Goal: Answer question/provide support: Share knowledge or assist other users

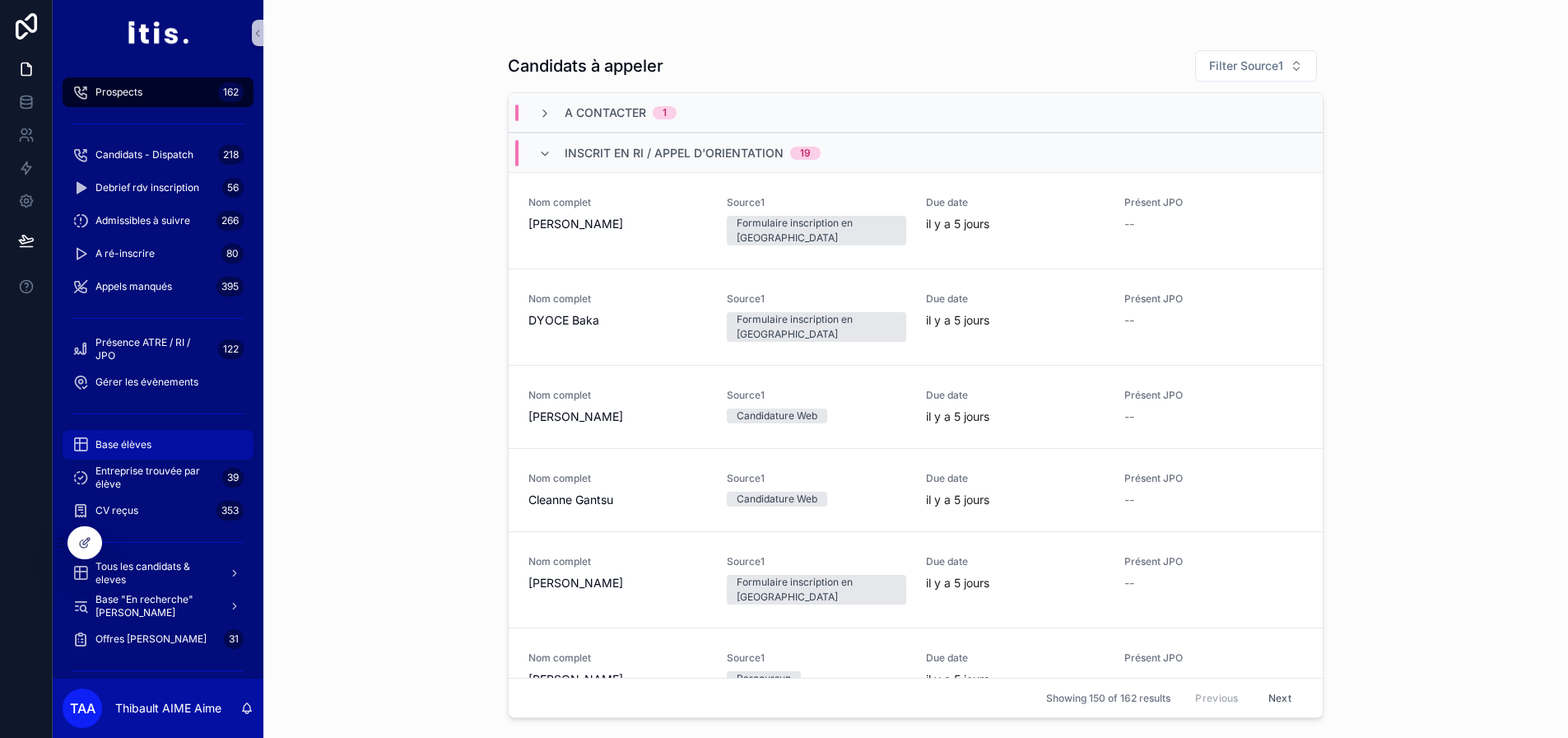
click at [158, 439] on div "Base élèves" at bounding box center [158, 444] width 171 height 26
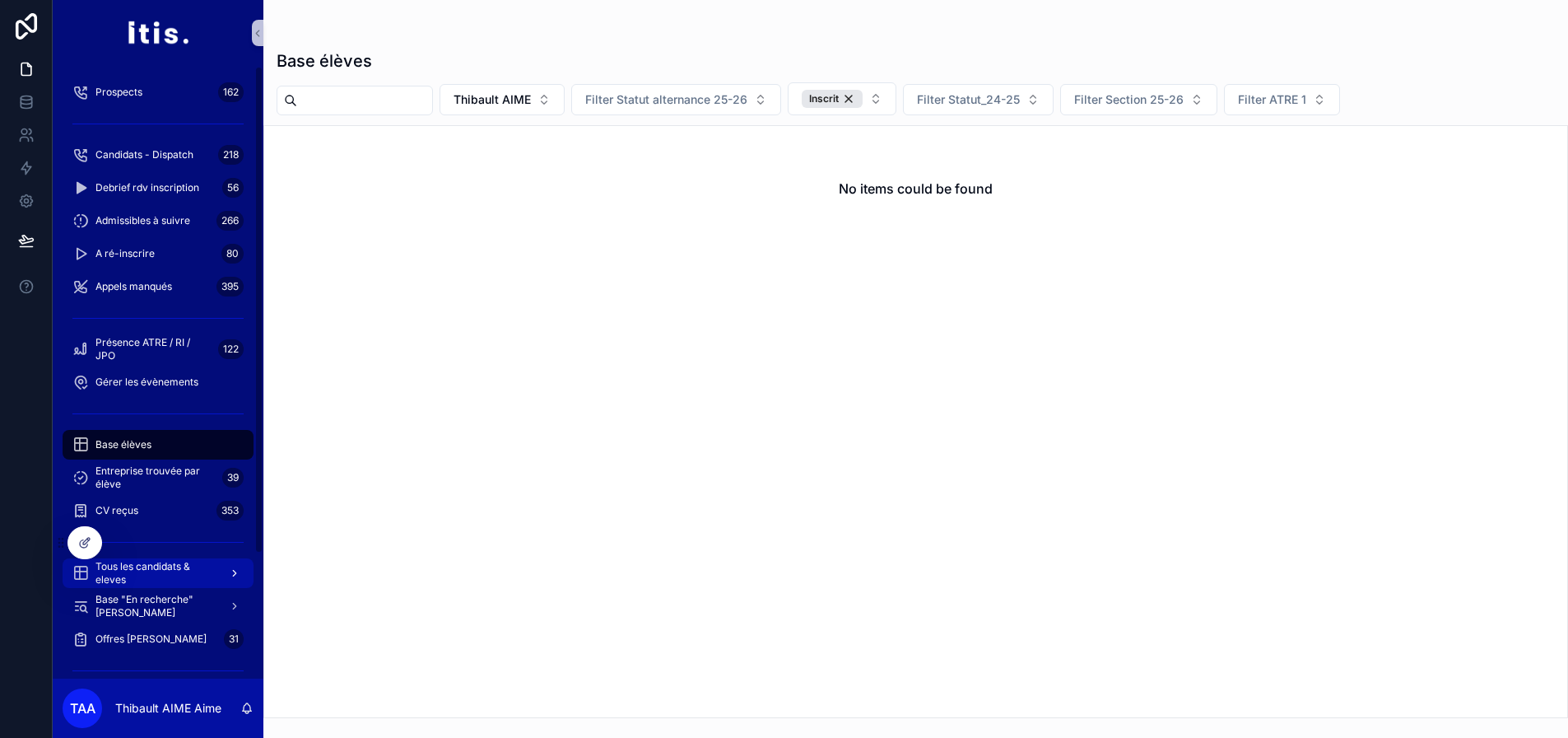
click at [143, 576] on span "Tous les candidats & eleves" at bounding box center [155, 573] width 120 height 26
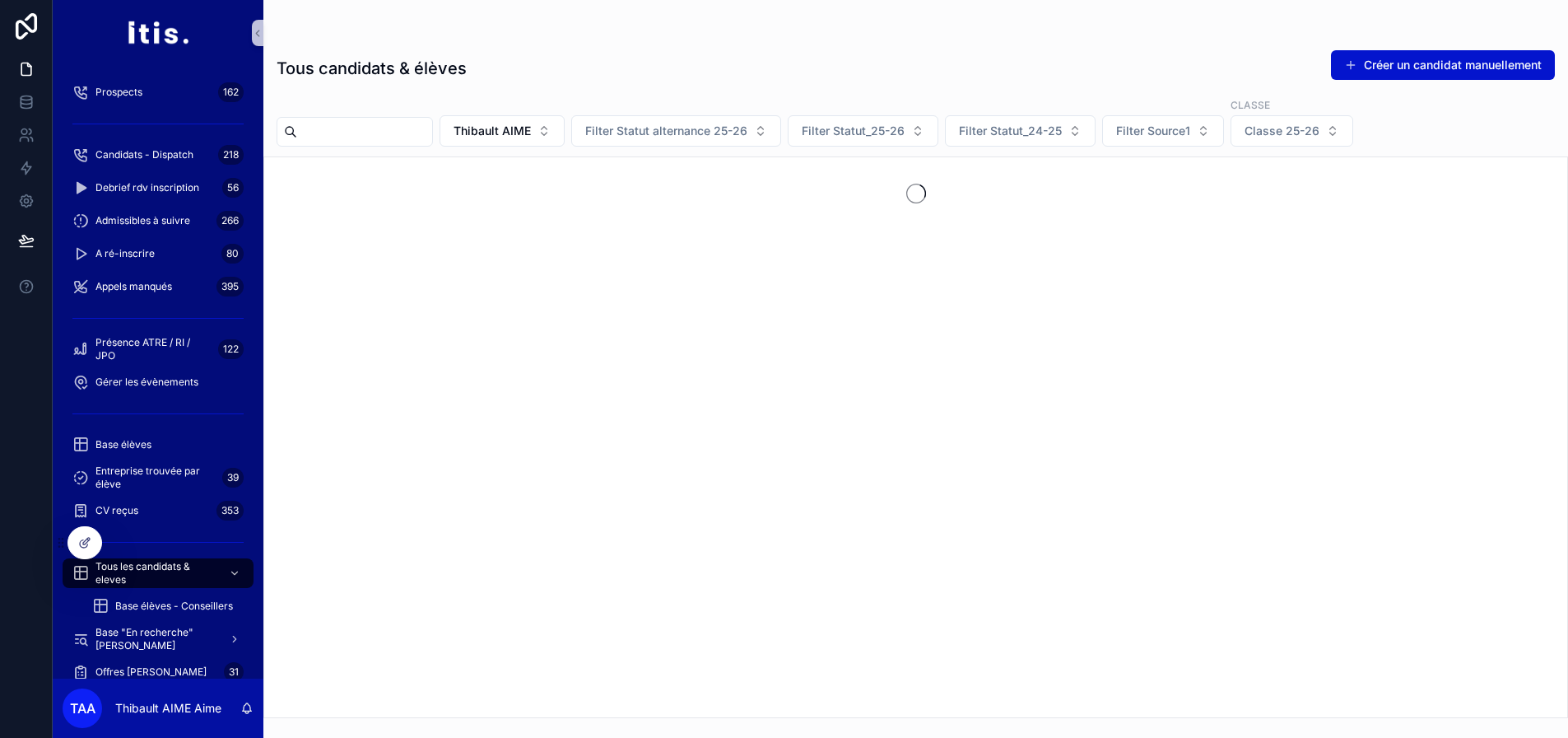
click at [425, 134] on input "scrollable content" at bounding box center [364, 132] width 135 height 23
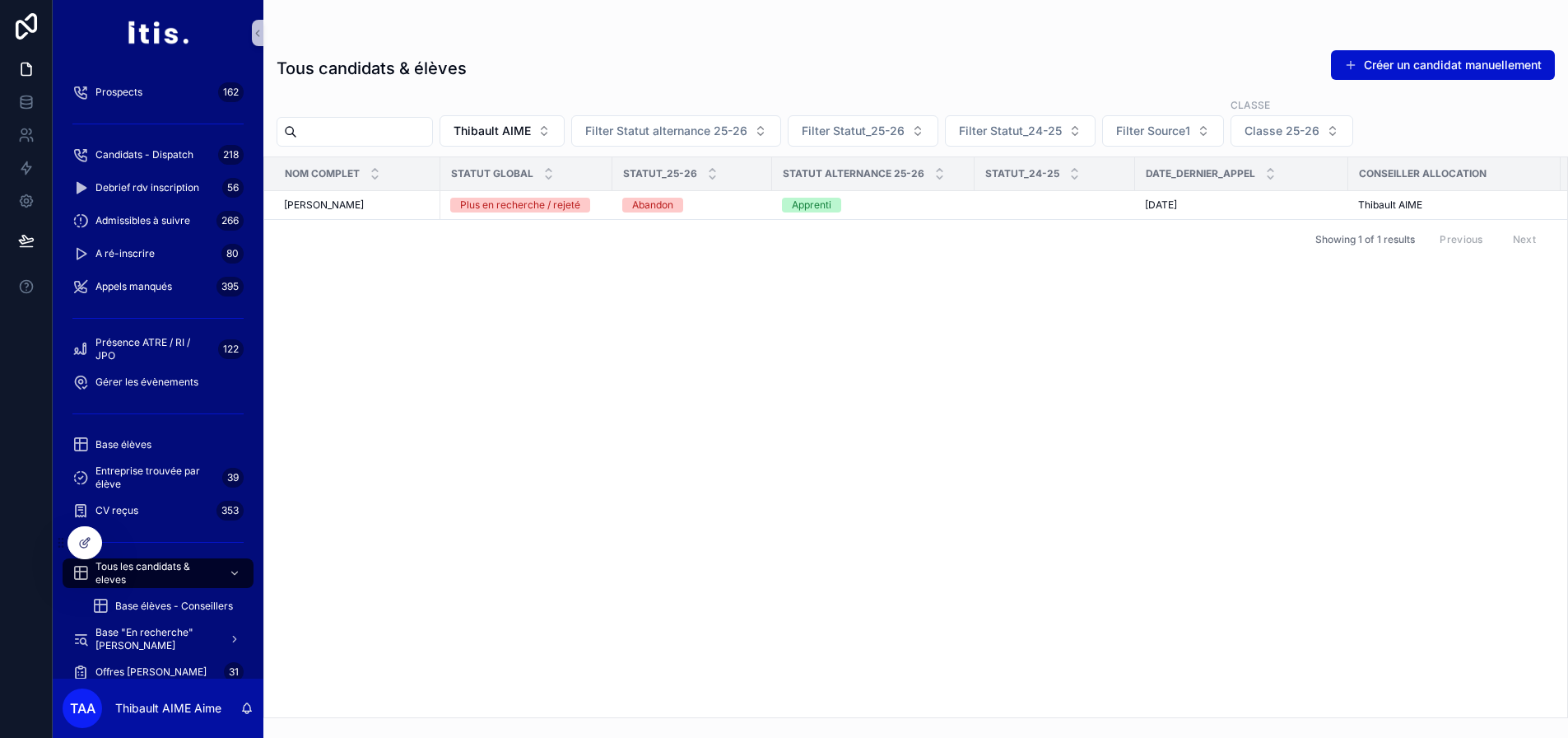
paste input "**********"
type input "**********"
click at [550, 129] on span "Thibault AIME" at bounding box center [513, 130] width 78 height 17
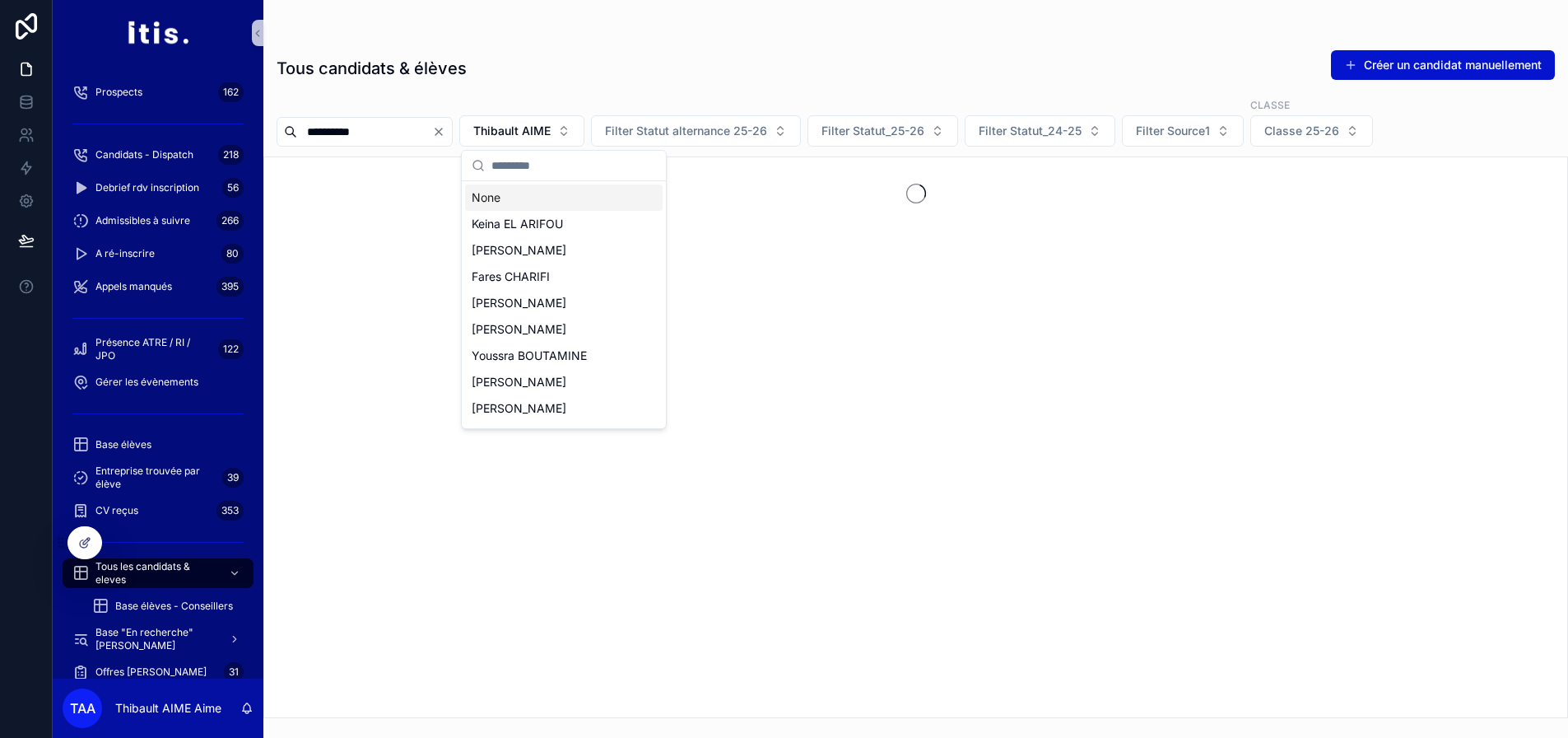
click at [528, 203] on div "None" at bounding box center [563, 197] width 197 height 26
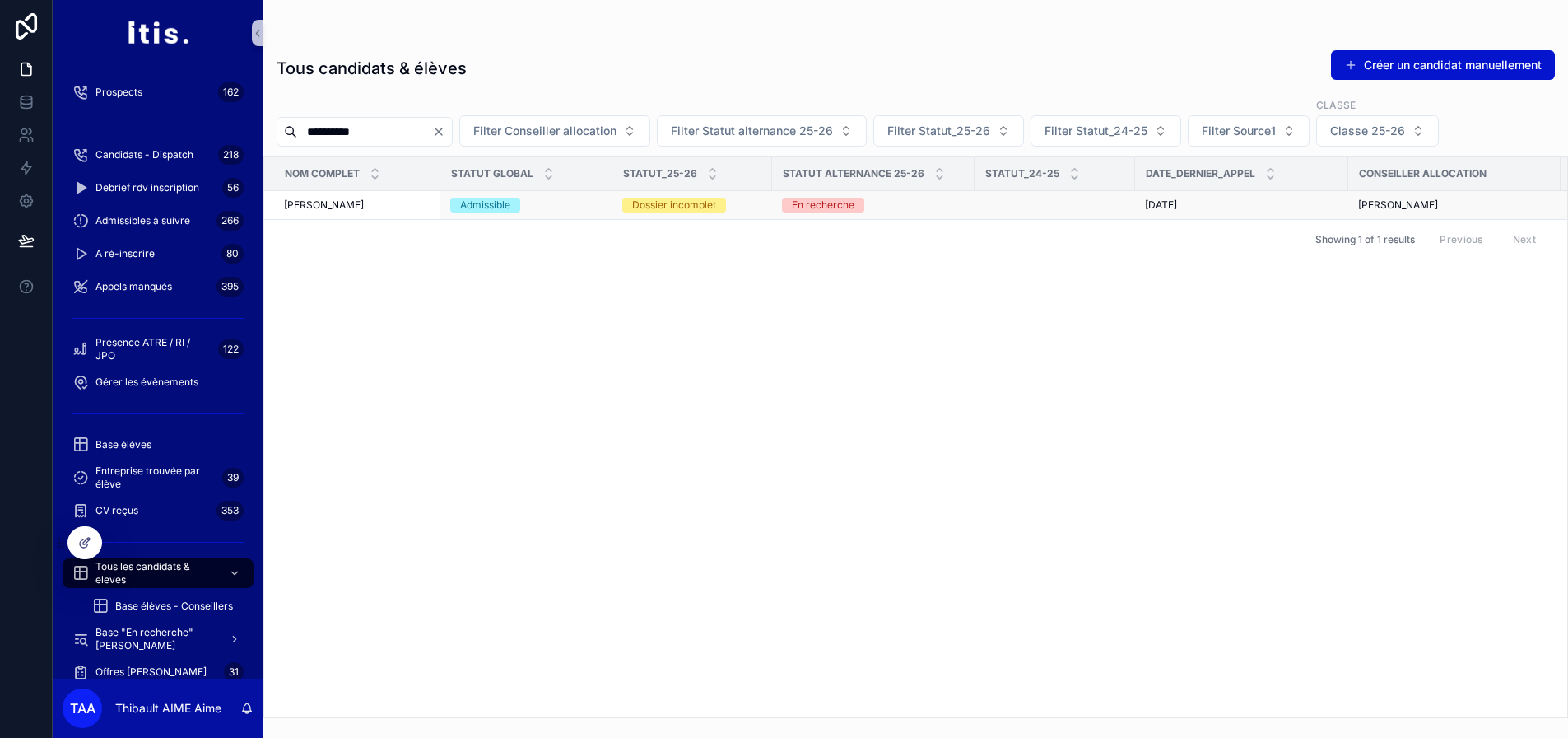
click at [391, 209] on div "[PERSON_NAME] [PERSON_NAME]" at bounding box center [357, 205] width 147 height 14
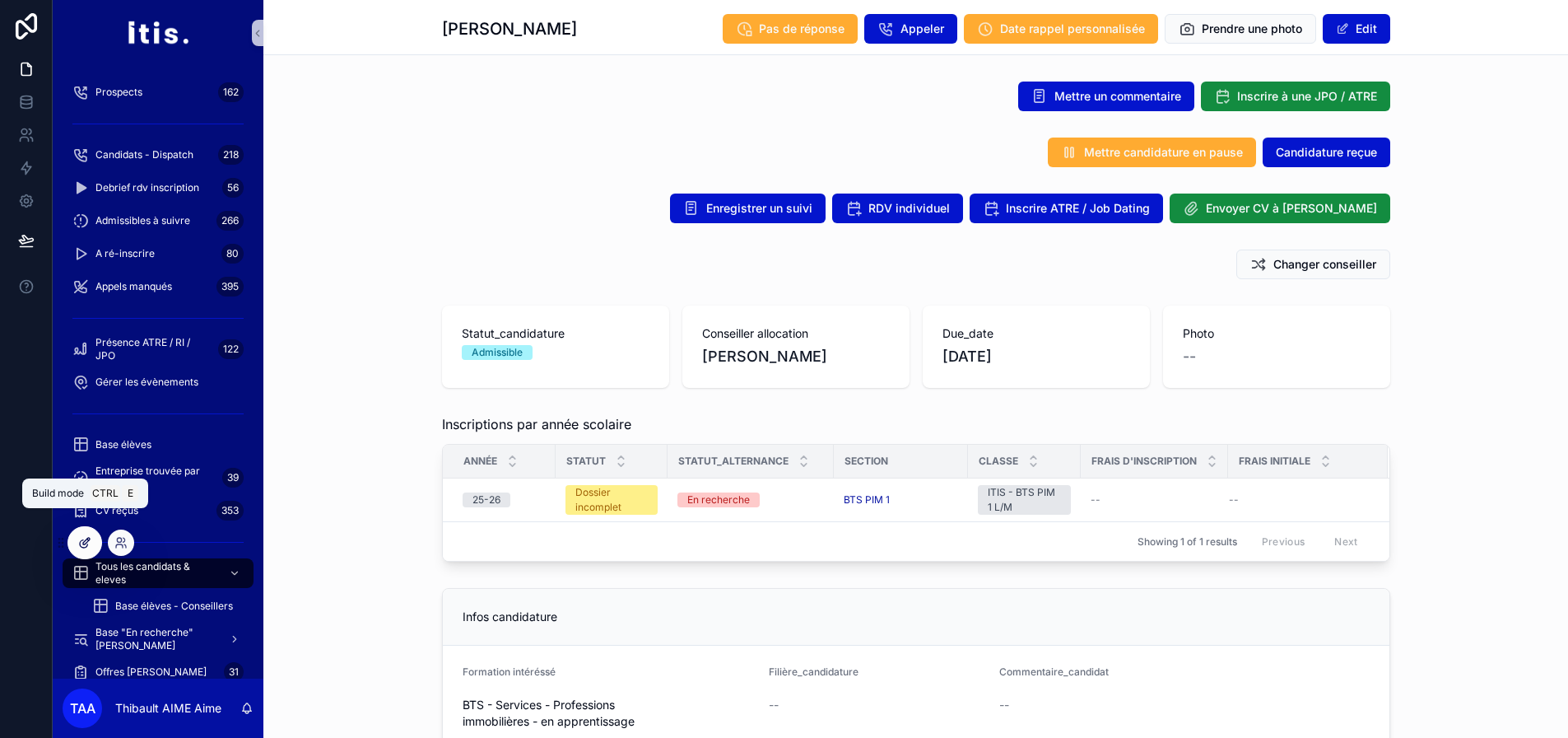
click at [98, 543] on div at bounding box center [84, 543] width 33 height 31
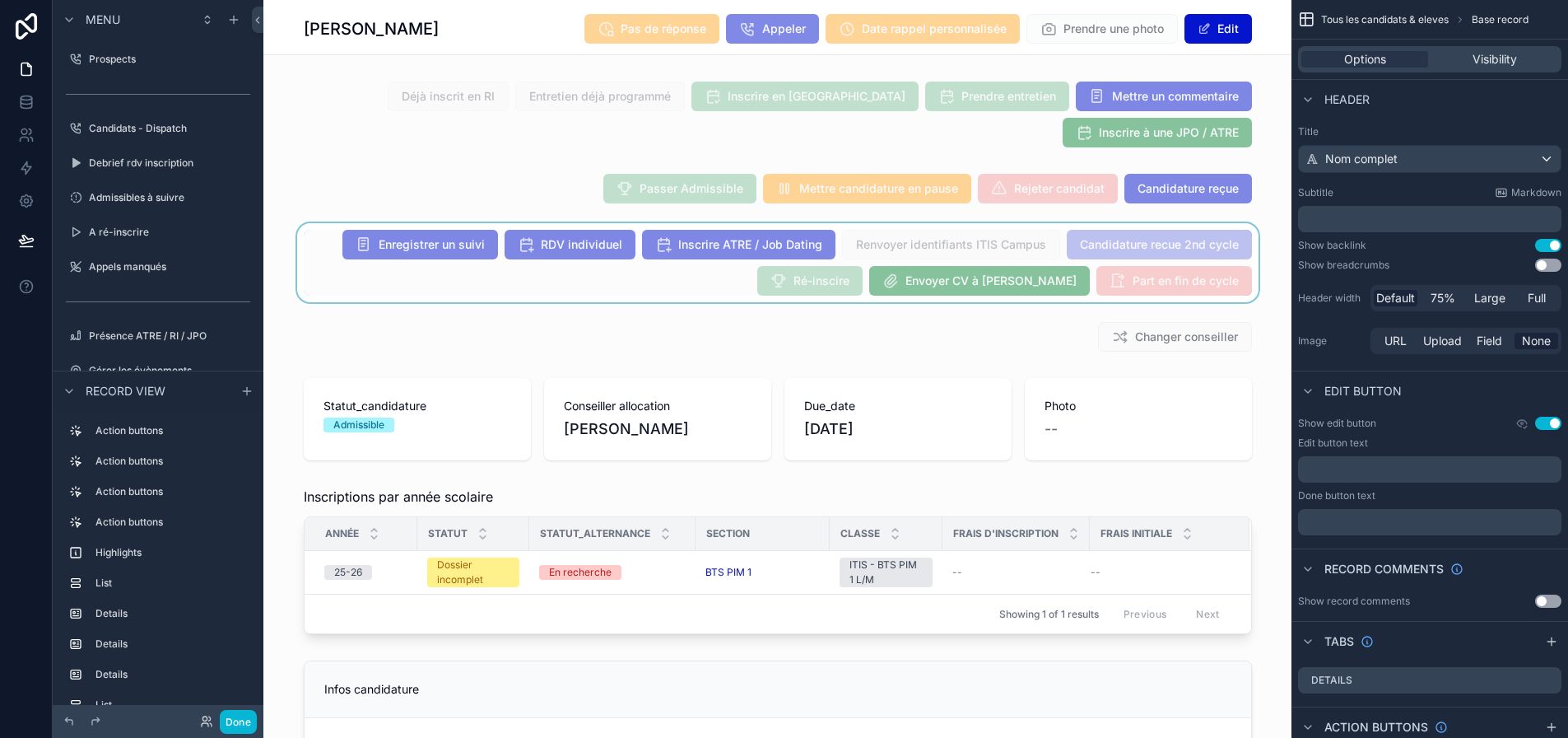
click at [951, 241] on div "scrollable content" at bounding box center [777, 262] width 1028 height 79
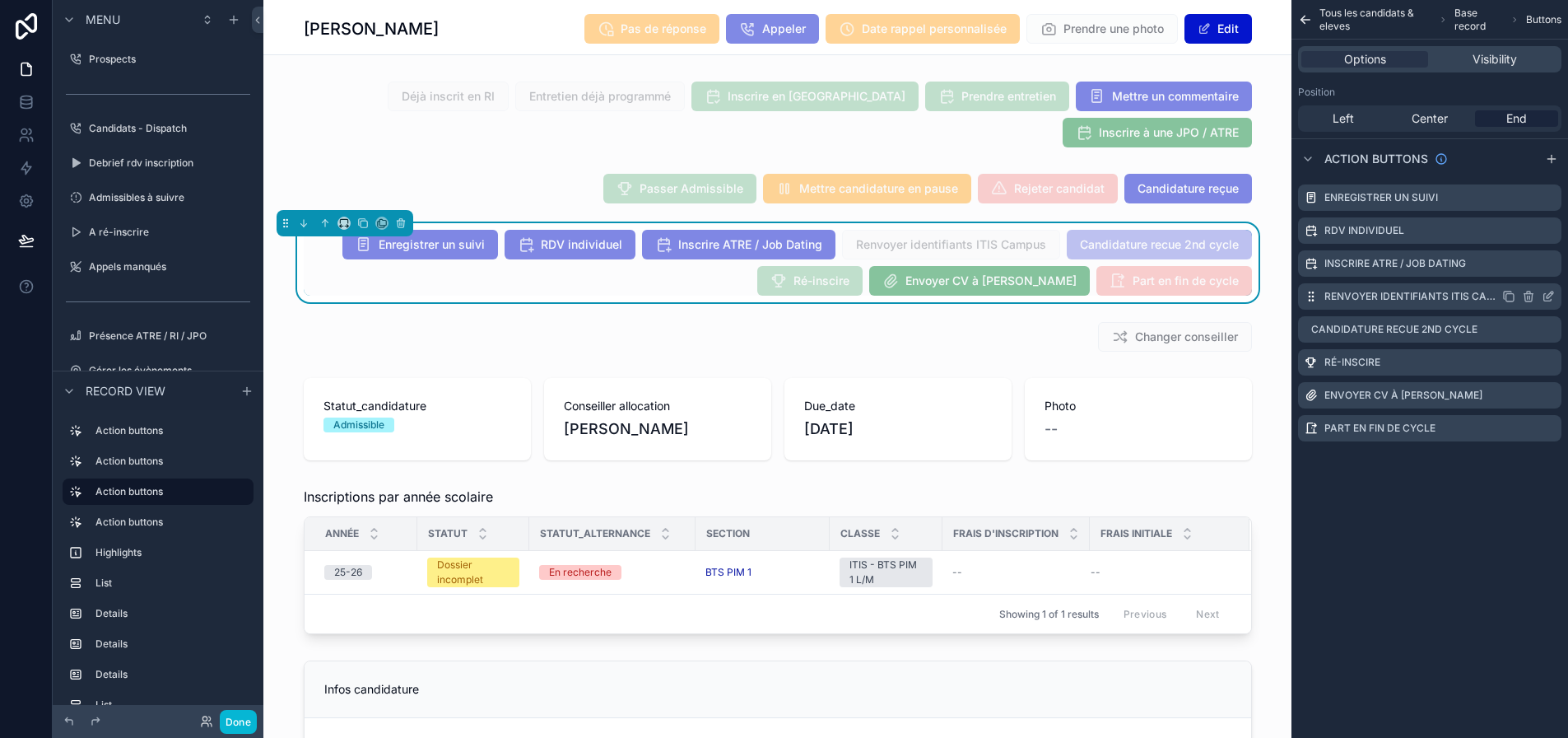
click at [1551, 294] on icon "scrollable content" at bounding box center [1549, 298] width 8 height 8
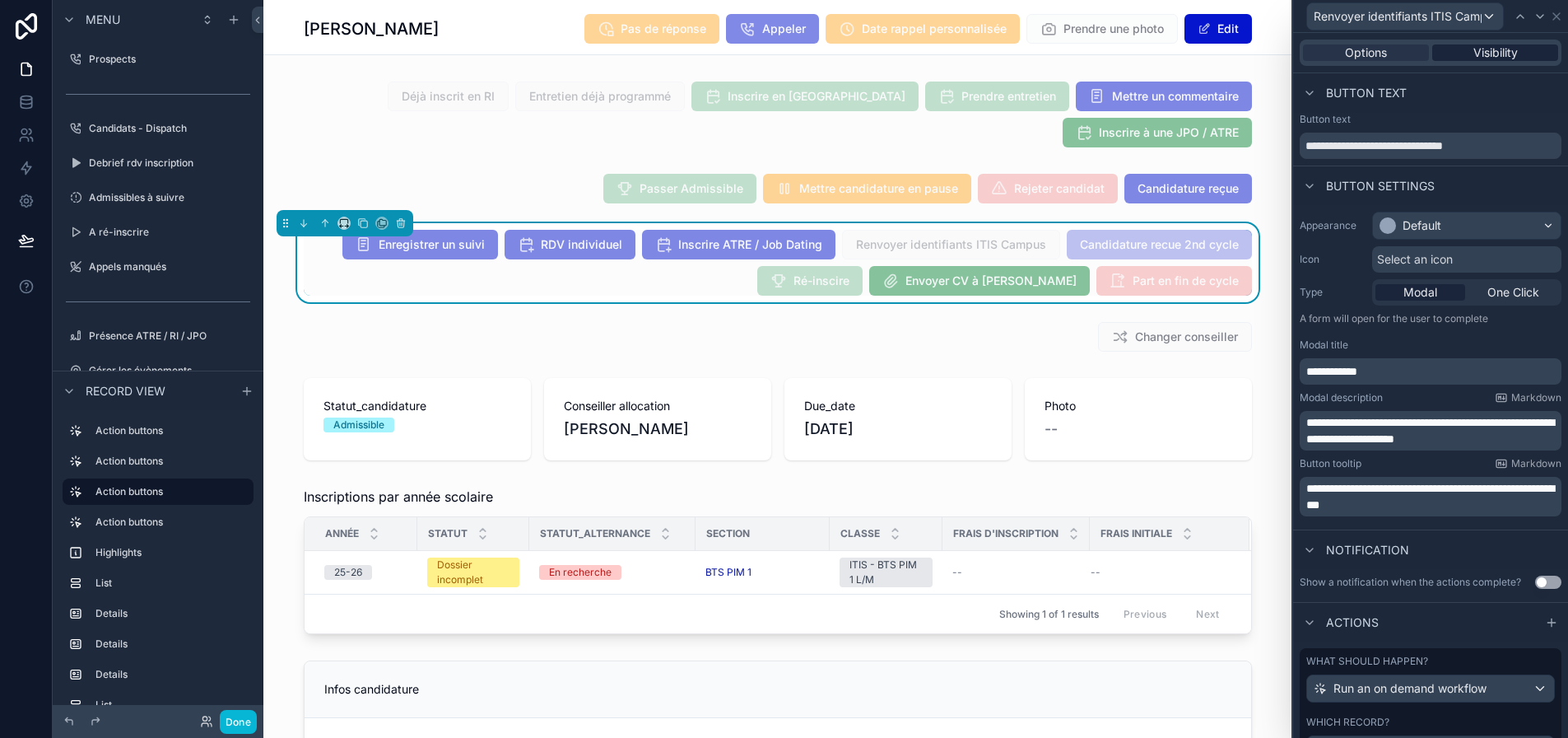
click at [1518, 50] on span "Visibility" at bounding box center [1496, 52] width 45 height 17
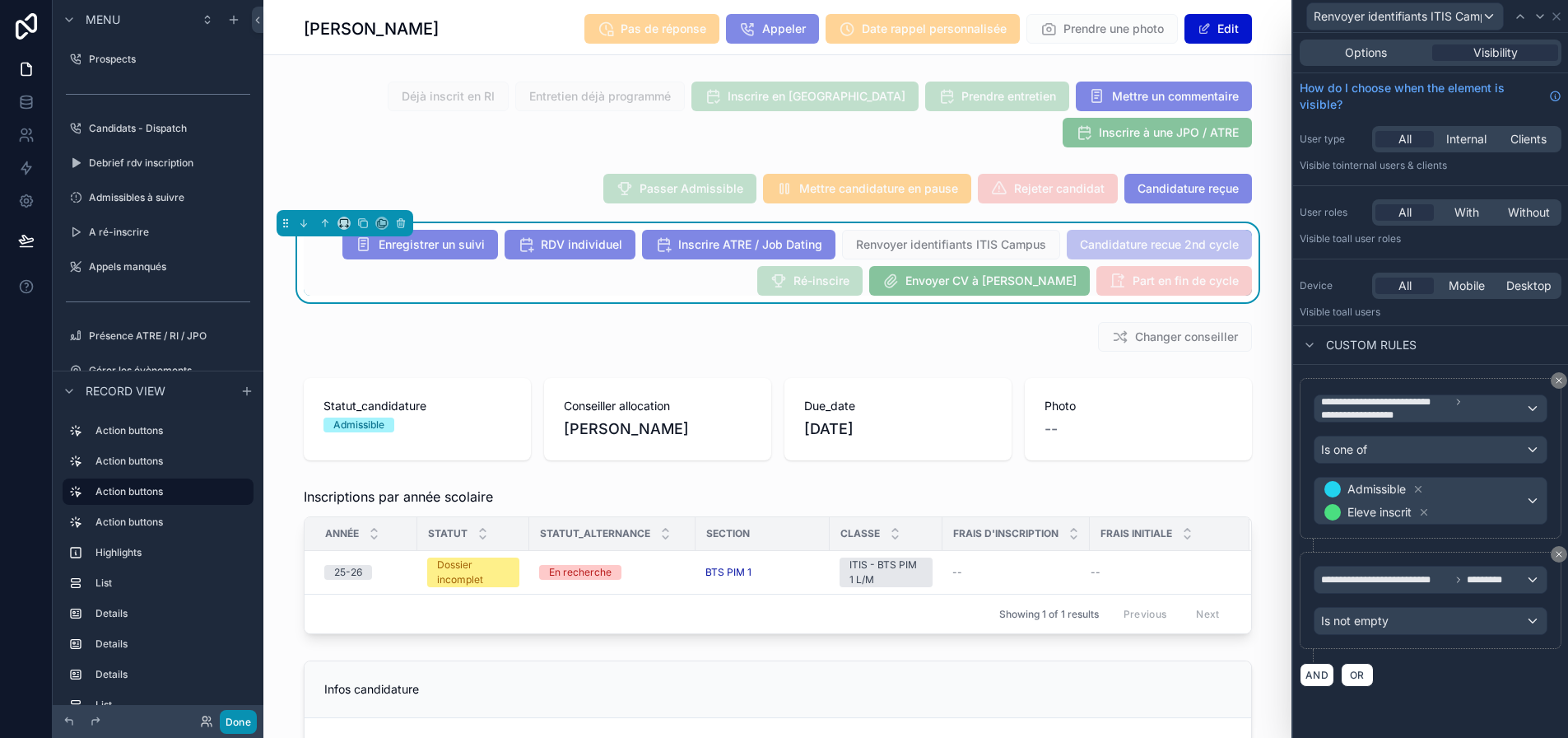
click at [225, 726] on button "Done" at bounding box center [238, 721] width 37 height 24
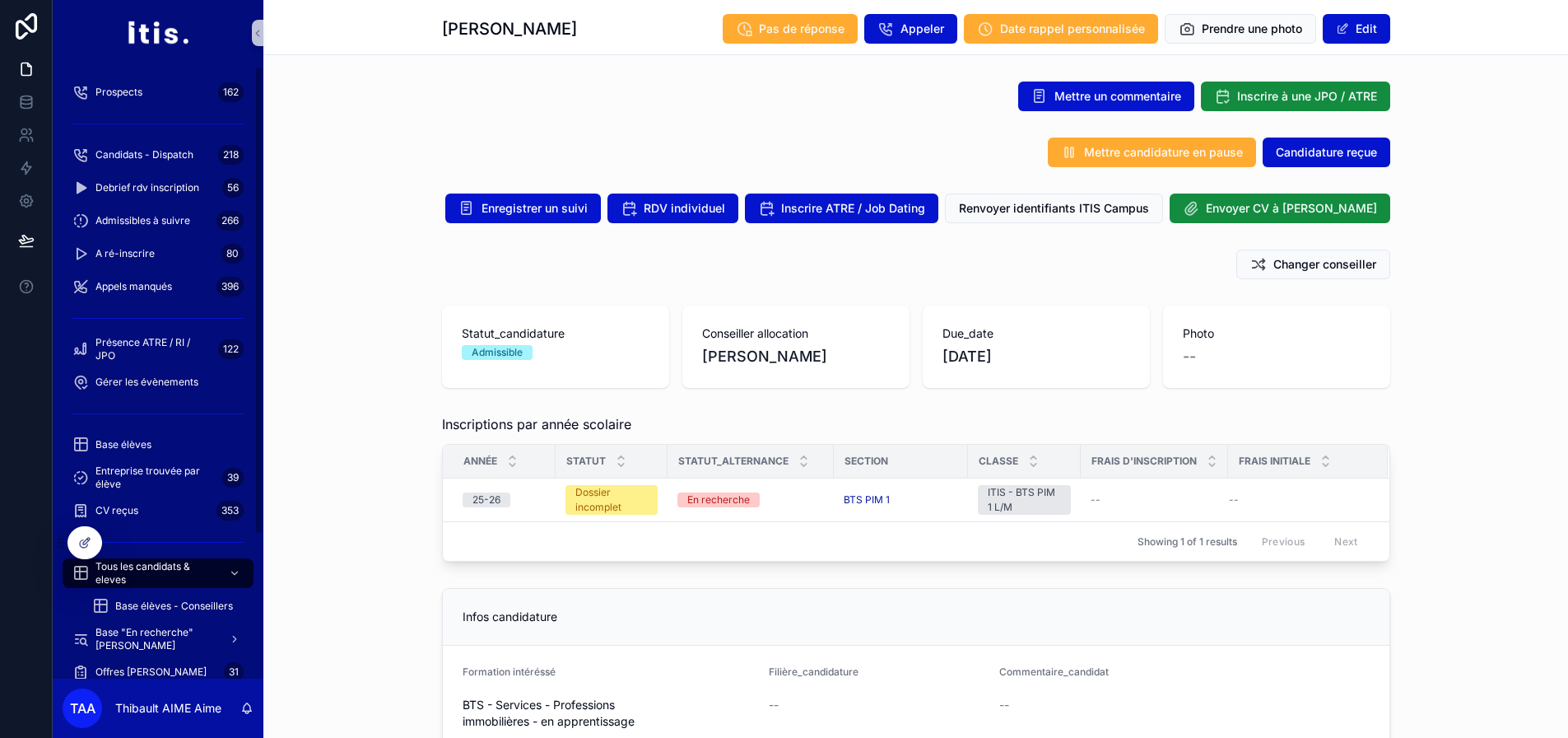
click at [359, 440] on div "Inscriptions par année scolaire Année Statut Statut_alternance Section Classe F…" at bounding box center [916, 487] width 1305 height 160
click at [1086, 213] on span "Renvoyer identifiants ITIS Campus" at bounding box center [1054, 208] width 190 height 17
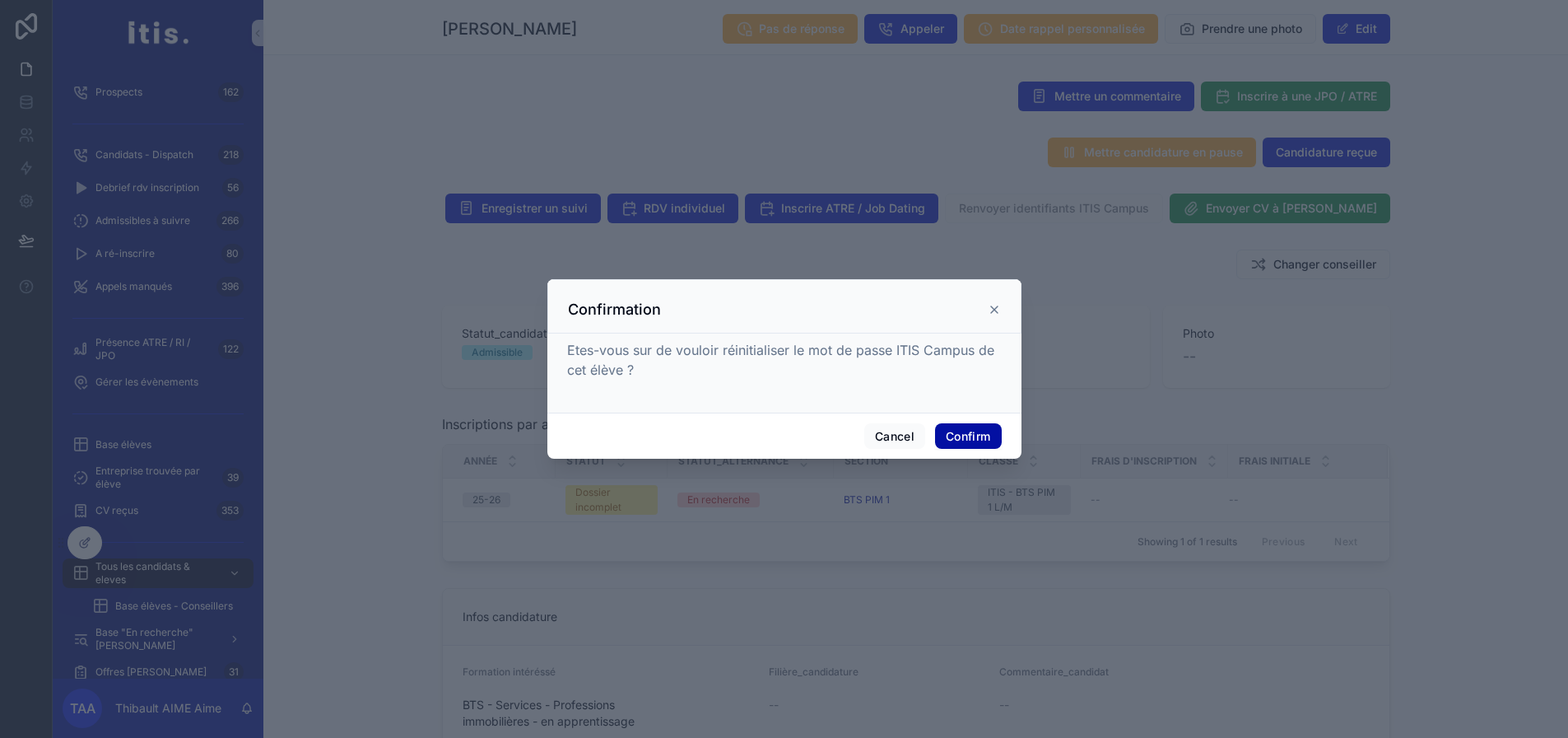
click at [974, 435] on button "Confirm" at bounding box center [968, 436] width 66 height 26
